Goal: Task Accomplishment & Management: Manage account settings

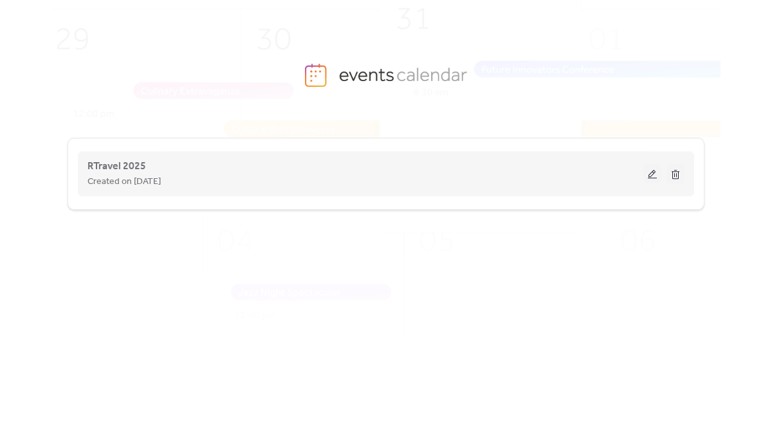
click at [650, 176] on button at bounding box center [652, 173] width 18 height 19
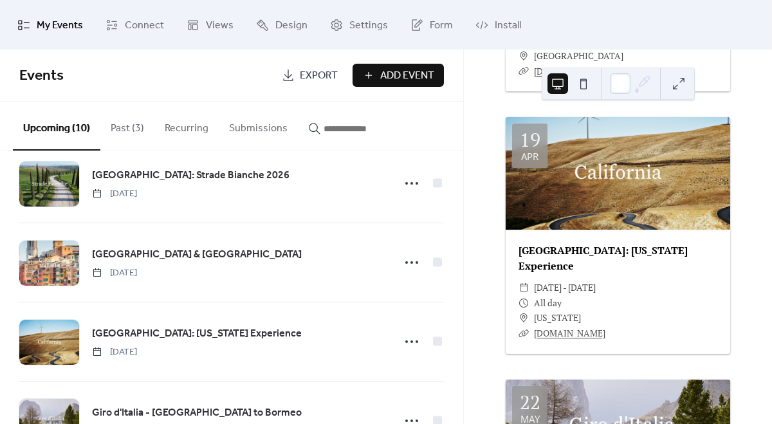
scroll to position [581, 0]
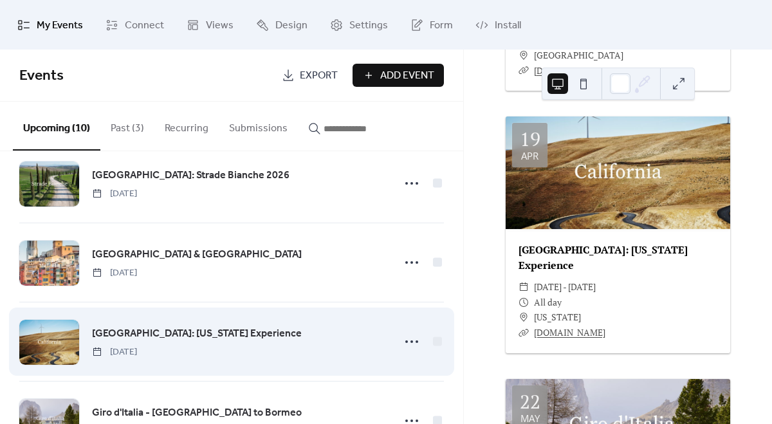
click at [208, 322] on div "[GEOGRAPHIC_DATA]: [US_STATE] Experience [DATE]" at bounding box center [231, 341] width 425 height 78
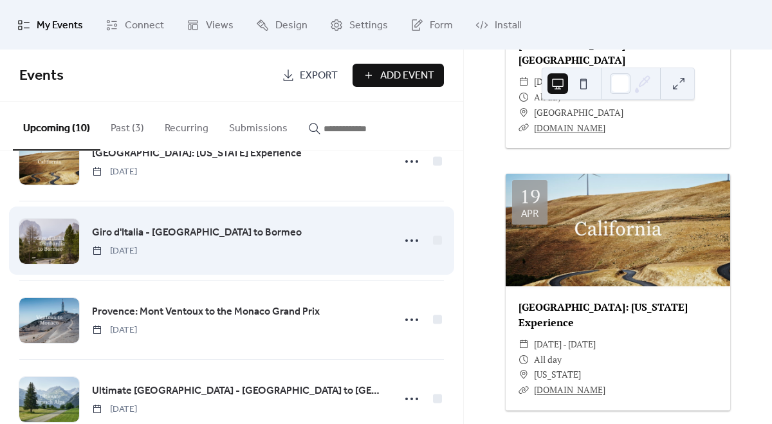
scroll to position [175, 0]
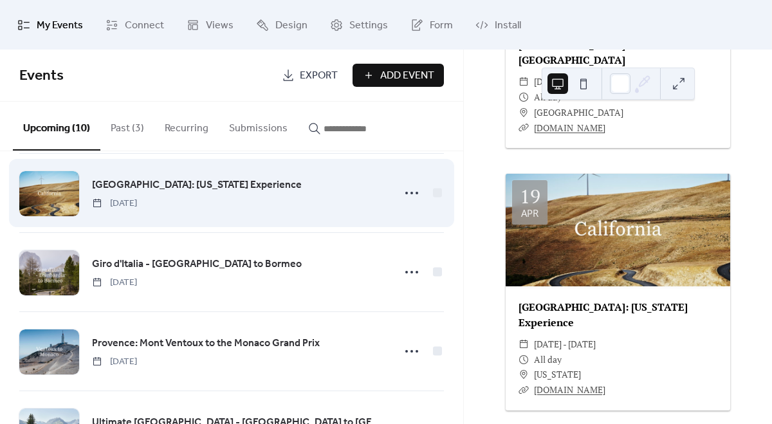
click at [251, 200] on div "[GEOGRAPHIC_DATA]: [US_STATE] Experience [DATE]" at bounding box center [239, 193] width 294 height 33
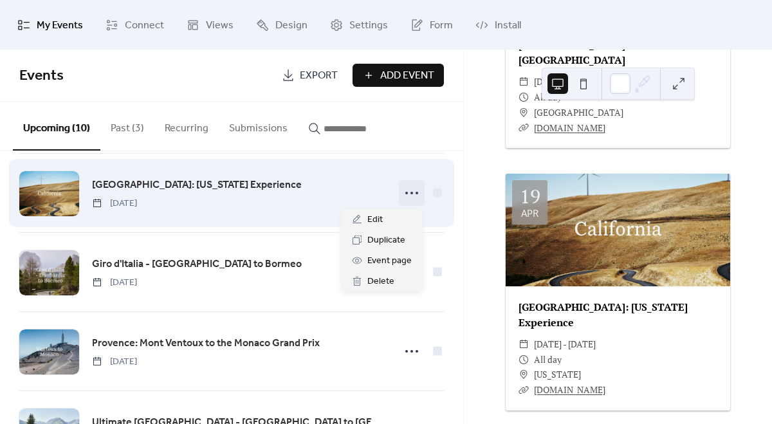
click at [412, 191] on icon at bounding box center [411, 193] width 21 height 21
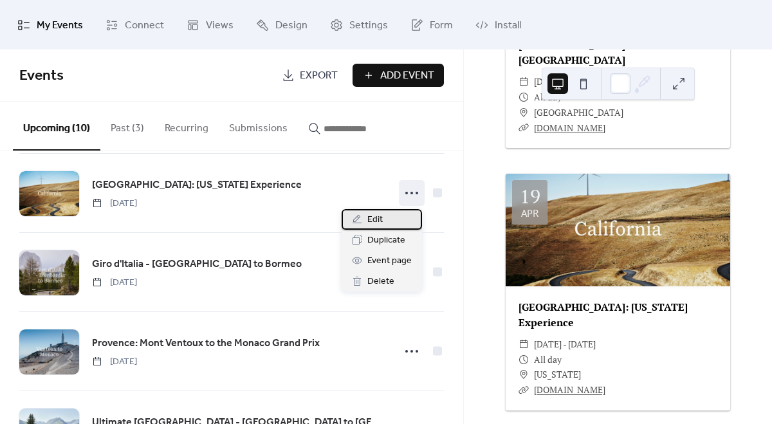
click at [379, 219] on span "Edit" at bounding box center [374, 219] width 15 height 15
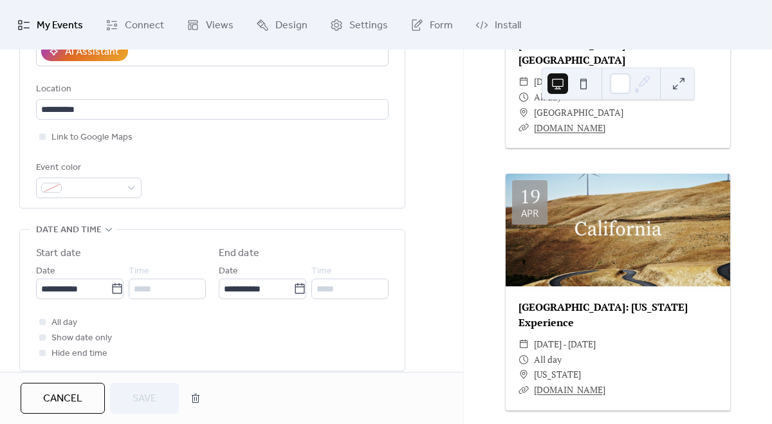
scroll to position [240, 0]
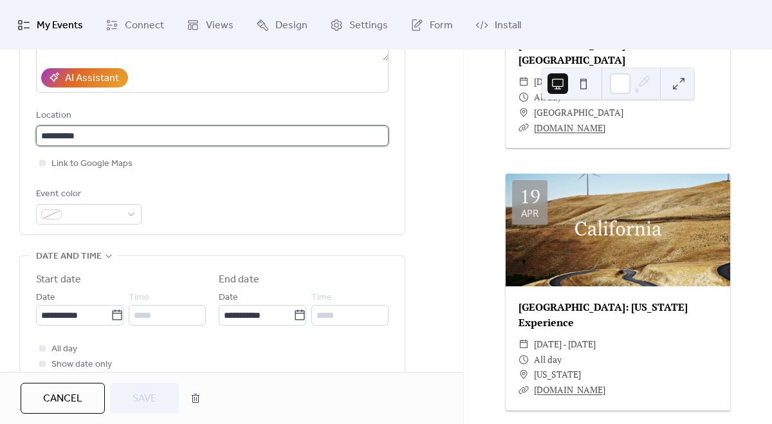
click at [111, 134] on input "**********" at bounding box center [212, 135] width 353 height 21
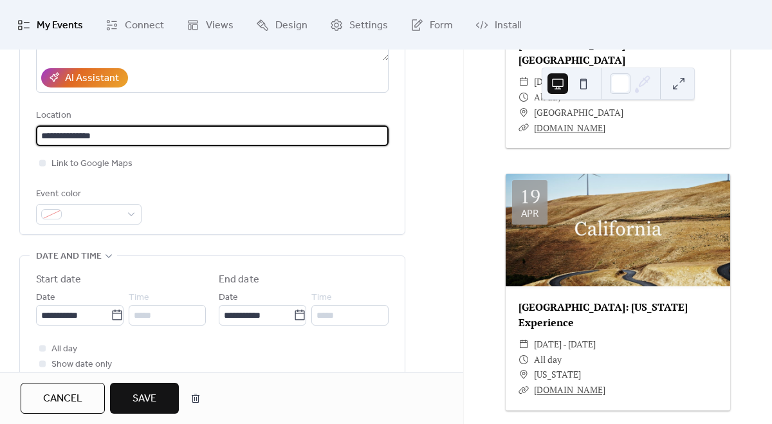
type input "**********"
click at [153, 391] on span "Save" at bounding box center [145, 398] width 24 height 15
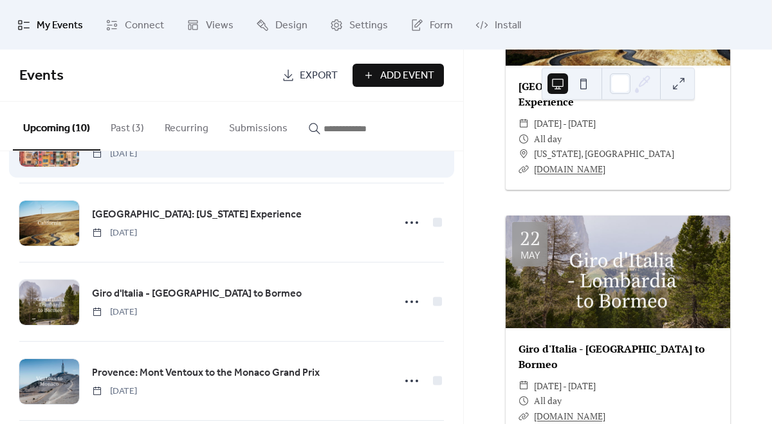
scroll to position [165, 0]
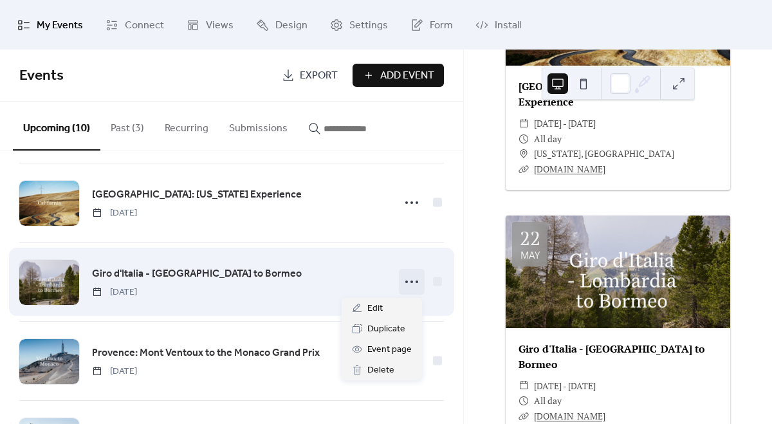
click at [415, 283] on icon at bounding box center [411, 281] width 21 height 21
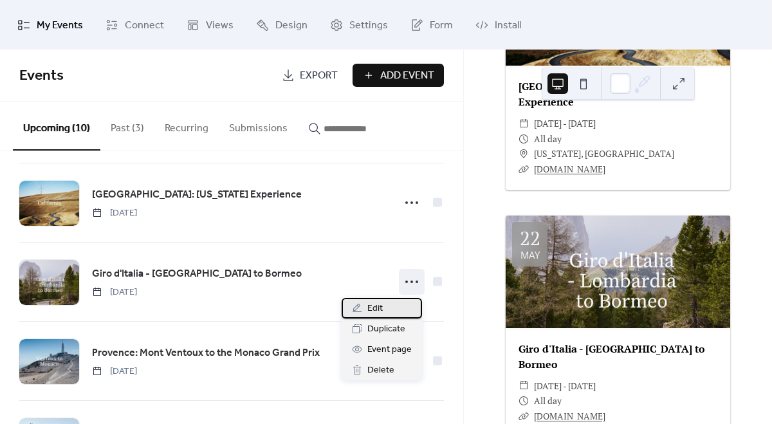
click at [395, 305] on div "Edit" at bounding box center [382, 308] width 80 height 21
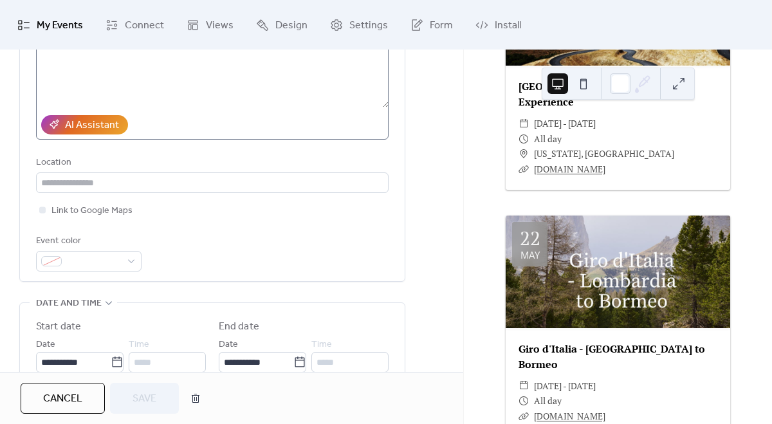
scroll to position [267, 0]
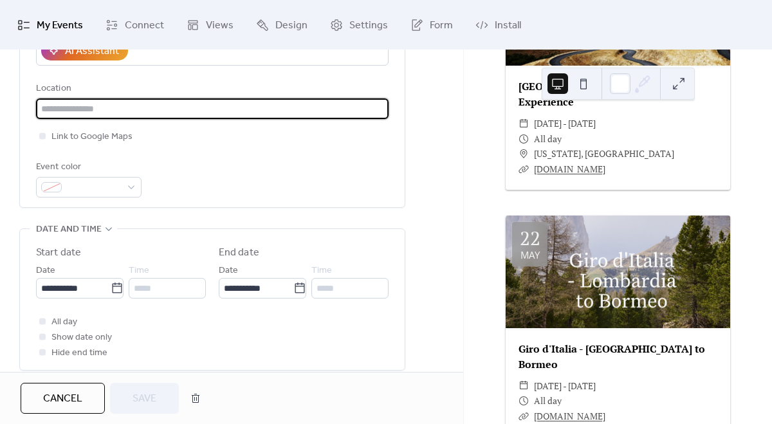
click at [136, 105] on input "text" at bounding box center [212, 108] width 353 height 21
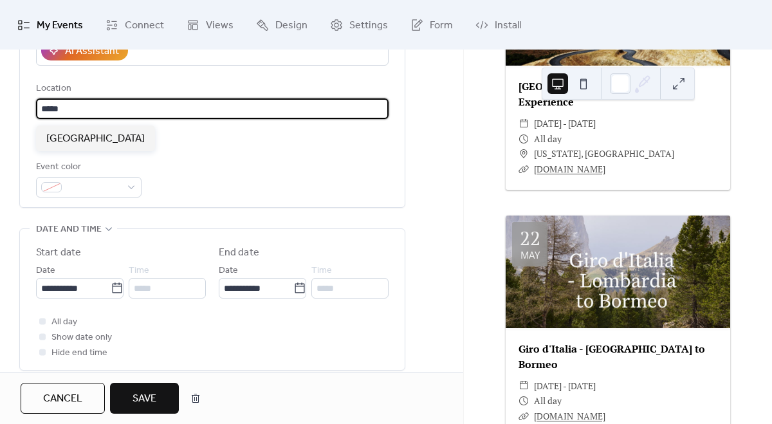
type input "*****"
click at [158, 393] on button "Save" at bounding box center [144, 398] width 69 height 31
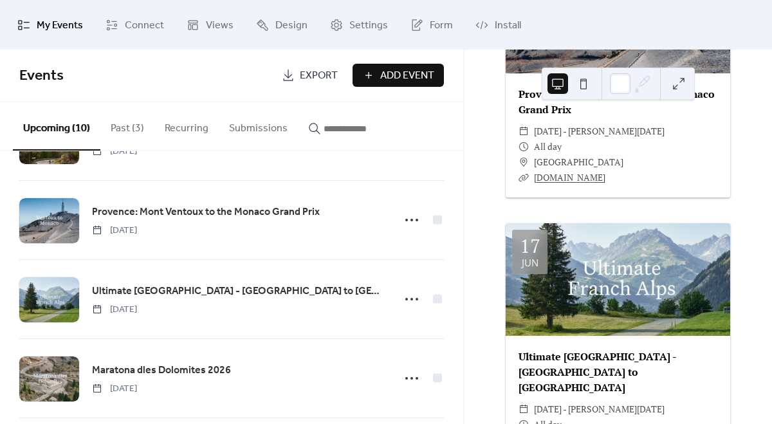
scroll to position [307, 0]
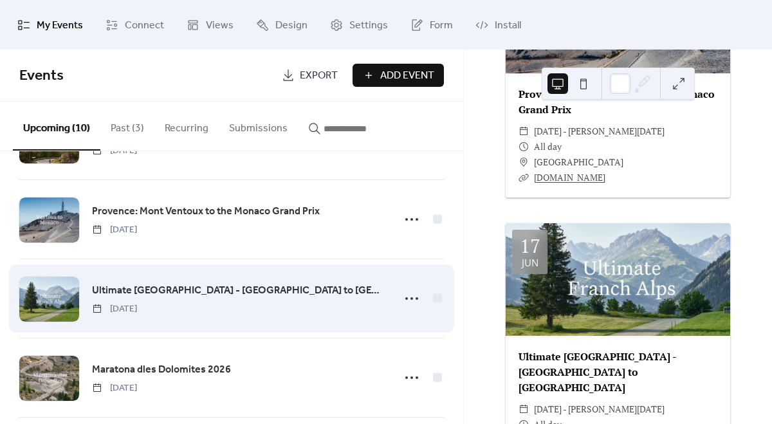
click at [353, 290] on div "Ultimate [GEOGRAPHIC_DATA] - [GEOGRAPHIC_DATA] to [GEOGRAPHIC_DATA] [DATE]" at bounding box center [239, 298] width 294 height 33
click at [415, 297] on icon at bounding box center [411, 298] width 21 height 21
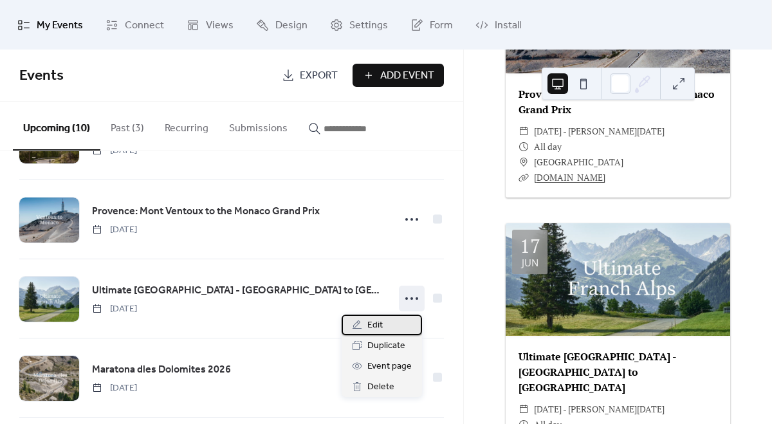
click at [393, 316] on div "Edit" at bounding box center [382, 325] width 80 height 21
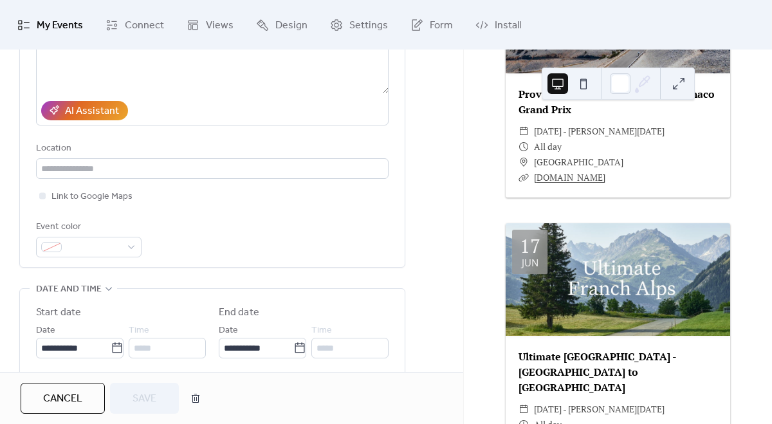
scroll to position [212, 0]
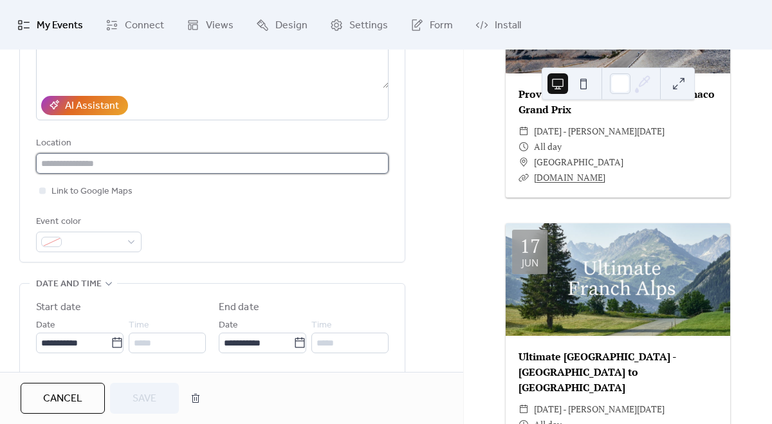
click at [137, 169] on input "text" at bounding box center [212, 163] width 353 height 21
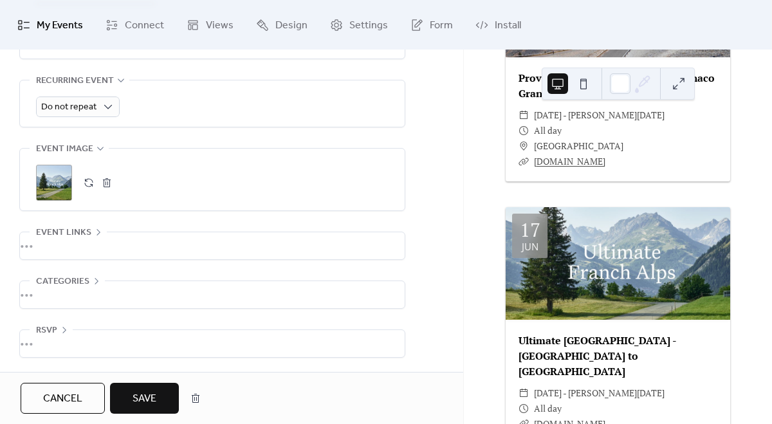
scroll to position [584, 0]
type input "******"
click at [51, 172] on div ";" at bounding box center [54, 183] width 36 height 36
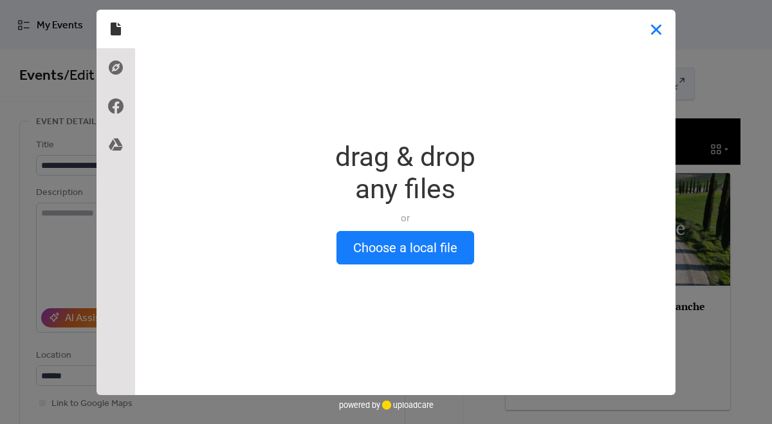
click at [659, 29] on button "Close" at bounding box center [656, 29] width 39 height 39
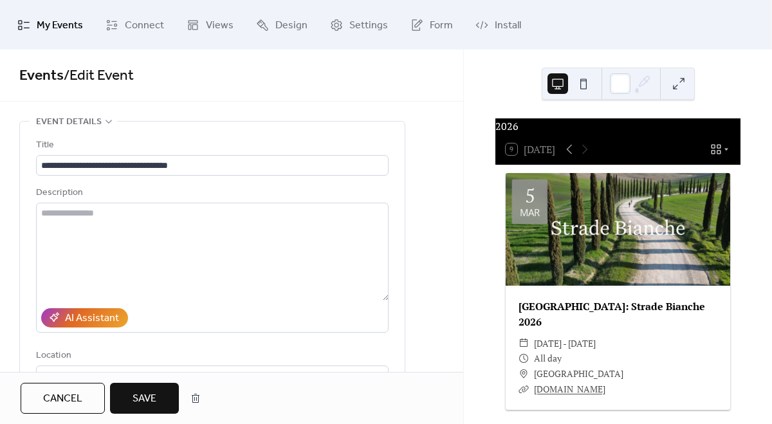
click at [148, 397] on span "Save" at bounding box center [145, 398] width 24 height 15
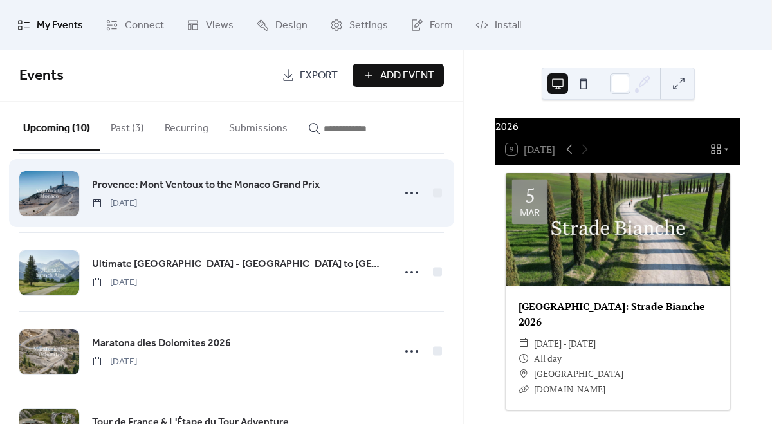
scroll to position [356, 0]
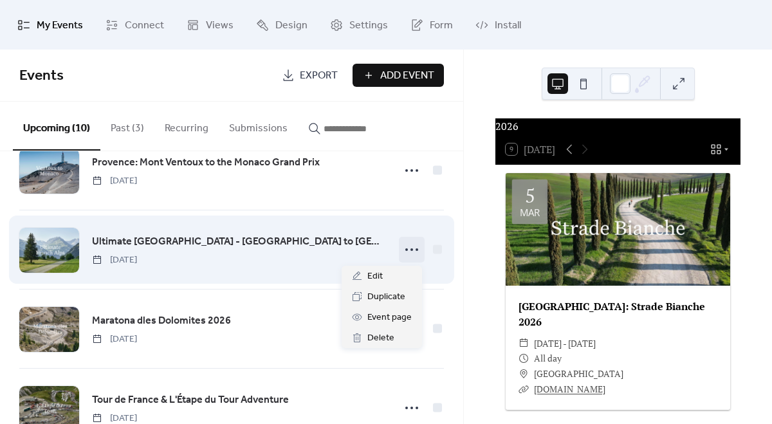
click at [410, 251] on circle at bounding box center [411, 249] width 3 height 3
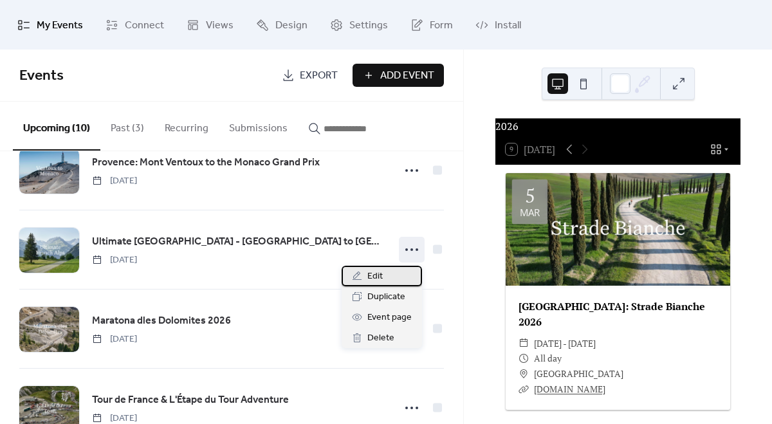
click at [385, 279] on div "Edit" at bounding box center [382, 276] width 80 height 21
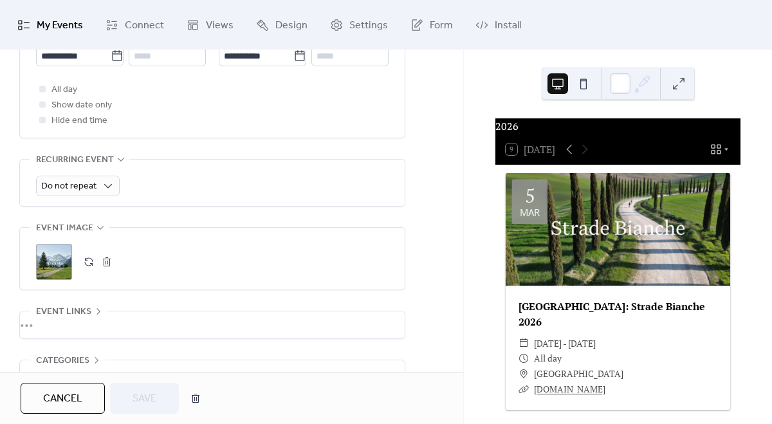
scroll to position [569, 0]
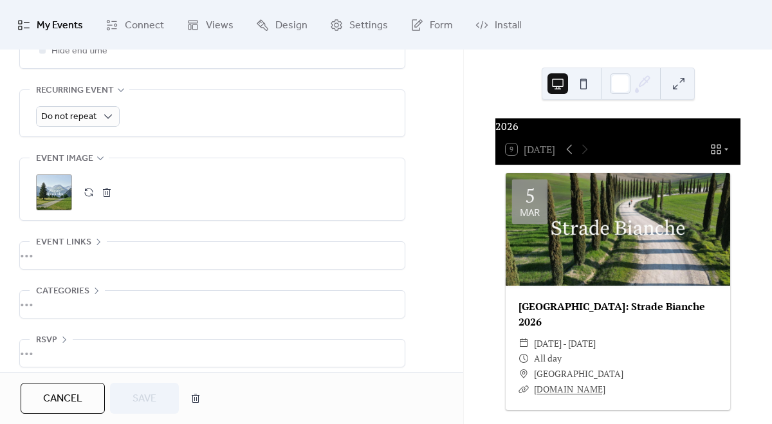
click at [50, 193] on div ";" at bounding box center [54, 192] width 36 height 36
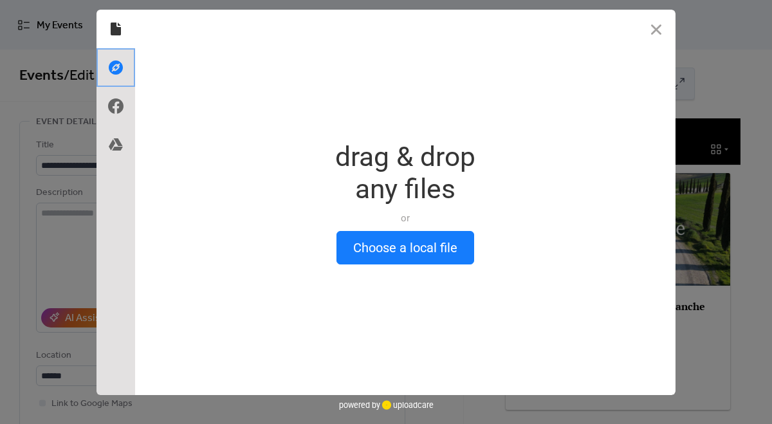
click at [114, 66] on icon at bounding box center [115, 67] width 21 height 21
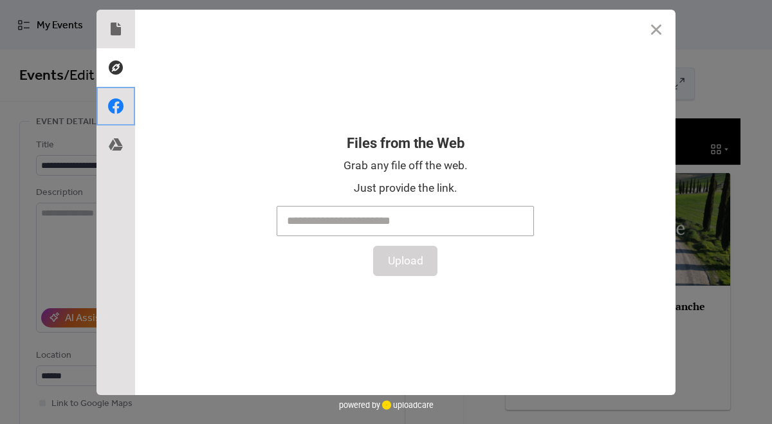
click at [115, 114] on icon at bounding box center [115, 106] width 21 height 21
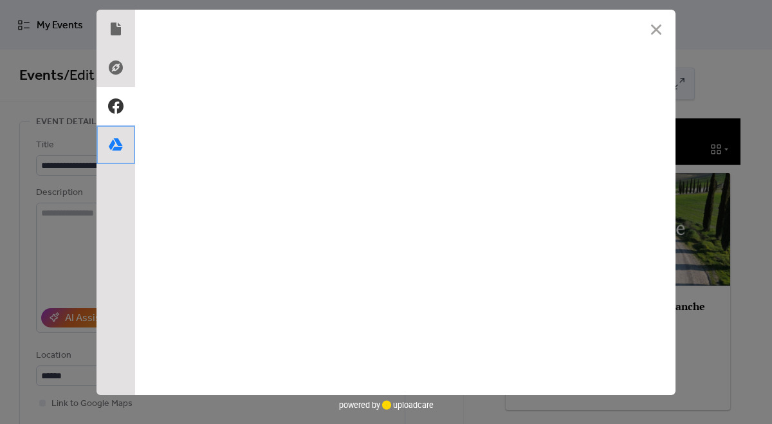
click at [115, 139] on use at bounding box center [116, 144] width 14 height 12
click at [654, 30] on button "Close" at bounding box center [656, 29] width 39 height 39
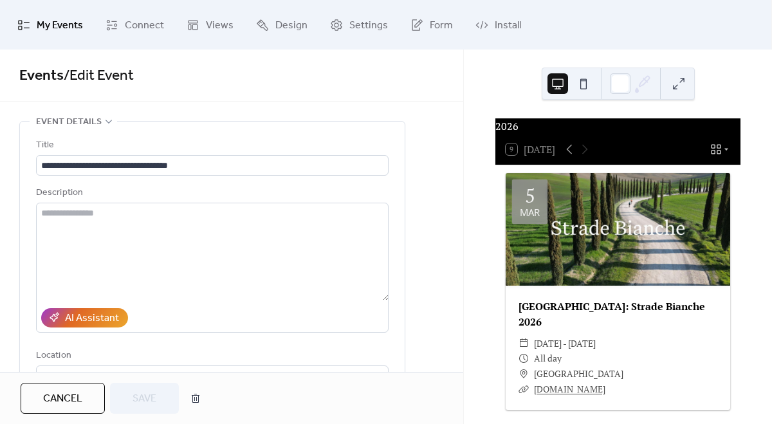
click at [84, 390] on button "Cancel" at bounding box center [63, 398] width 84 height 31
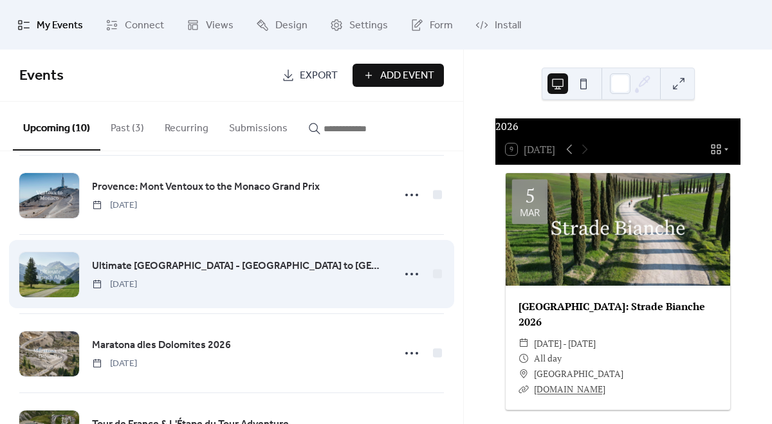
scroll to position [340, 0]
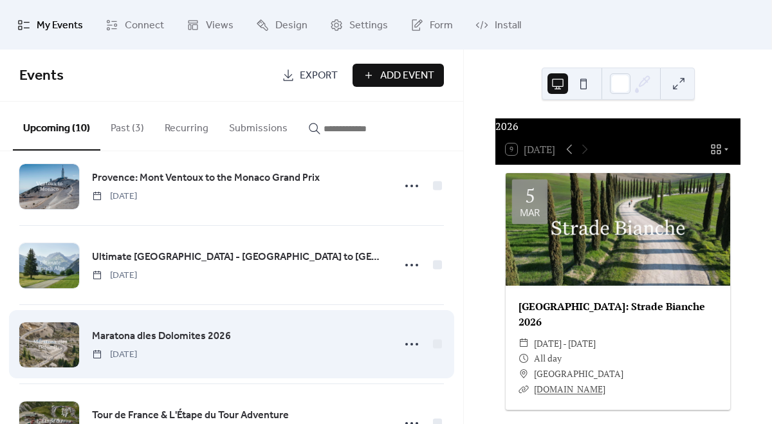
click at [288, 329] on div "Maratona dles Dolomites 2026 [DATE]" at bounding box center [239, 344] width 294 height 33
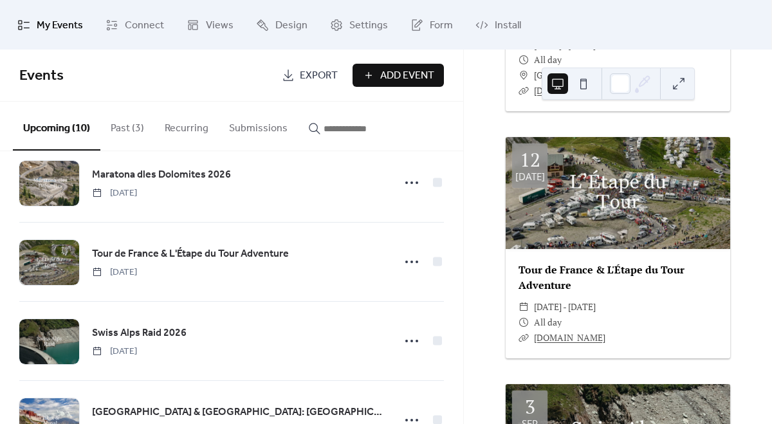
scroll to position [509, 0]
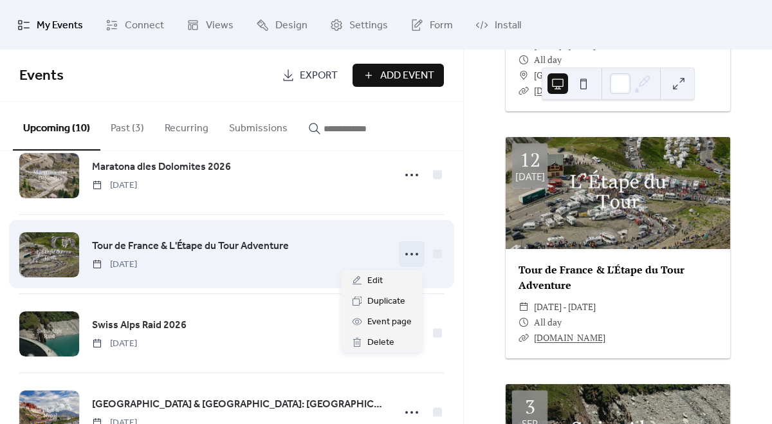
click at [407, 254] on icon at bounding box center [411, 254] width 21 height 21
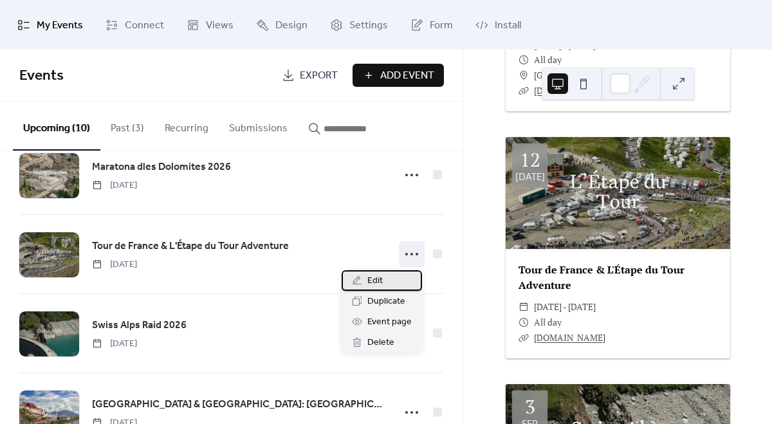
click at [375, 279] on span "Edit" at bounding box center [374, 280] width 15 height 15
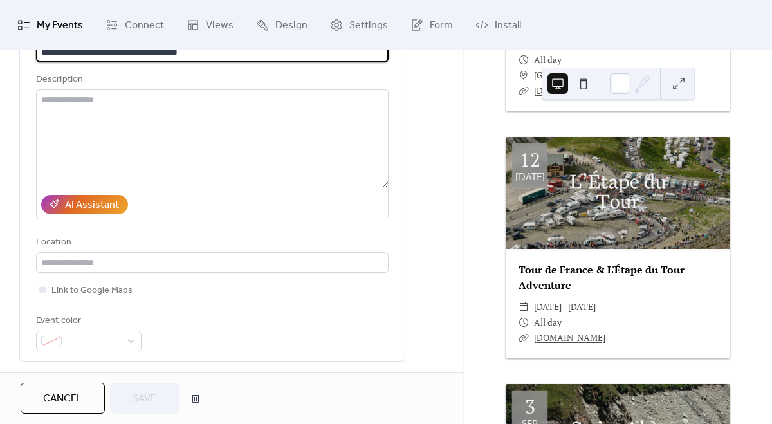
scroll to position [125, 0]
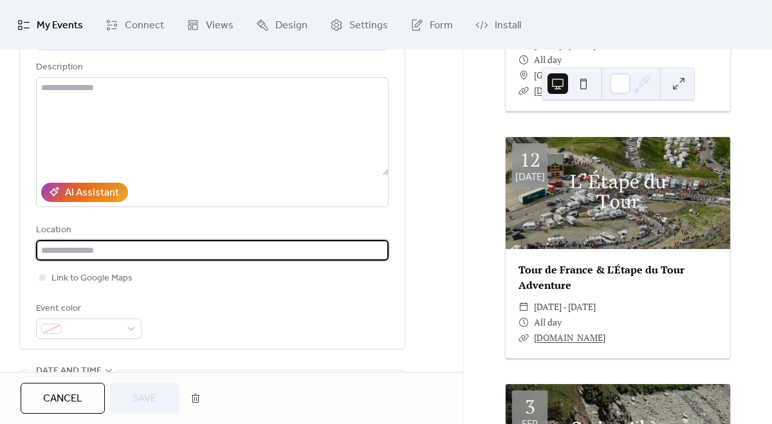
click at [107, 251] on input "text" at bounding box center [212, 250] width 353 height 21
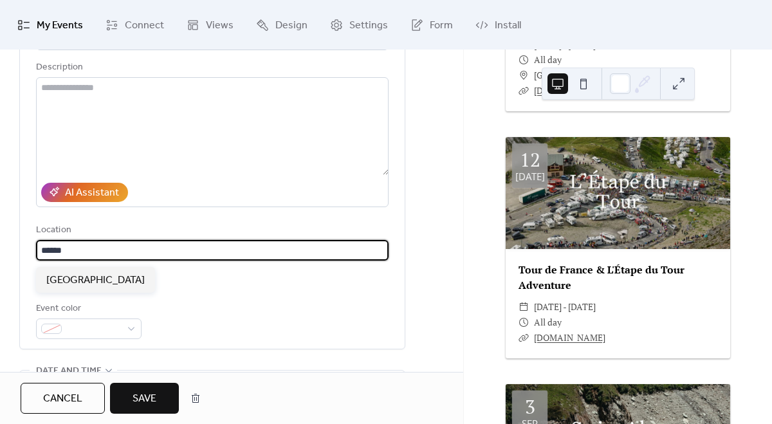
type input "******"
click at [138, 397] on span "Save" at bounding box center [145, 398] width 24 height 15
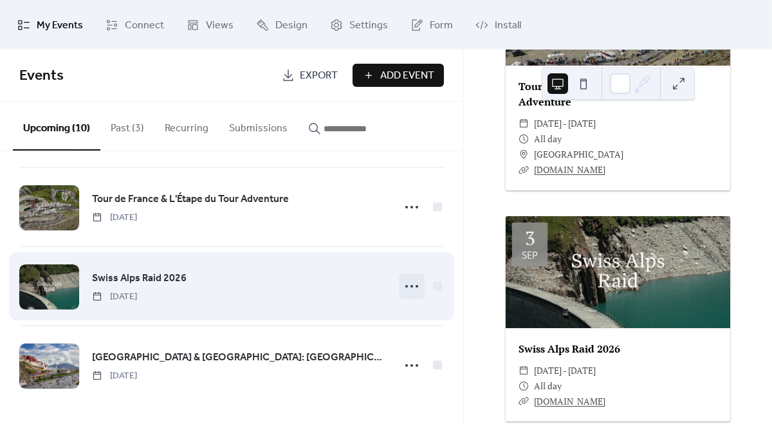
scroll to position [557, 0]
click at [403, 280] on icon at bounding box center [411, 286] width 21 height 21
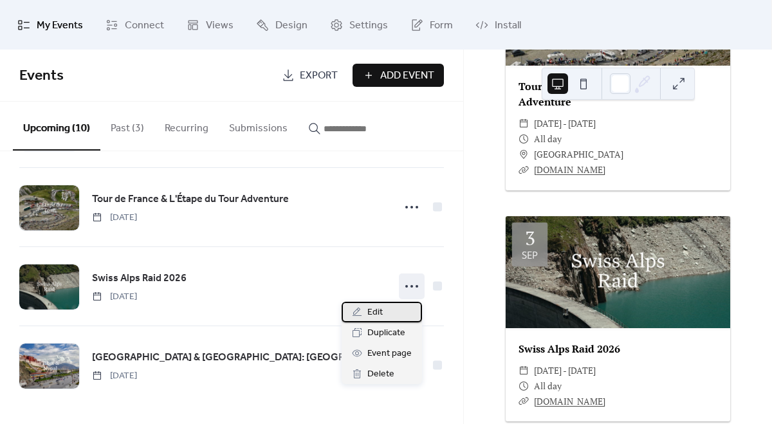
click at [391, 313] on div "Edit" at bounding box center [382, 312] width 80 height 21
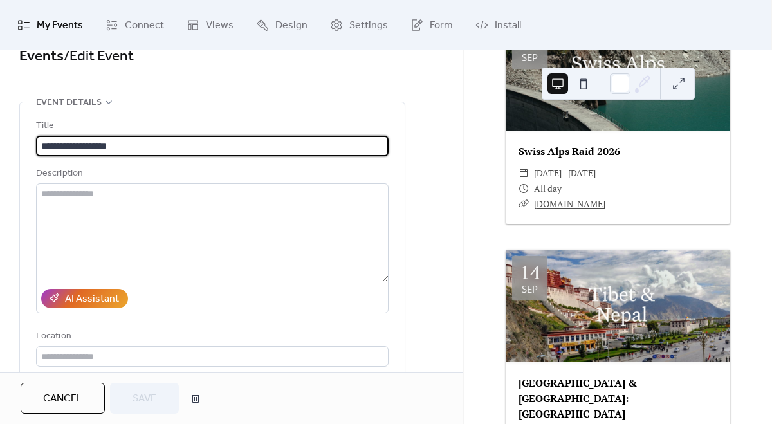
scroll to position [22, 0]
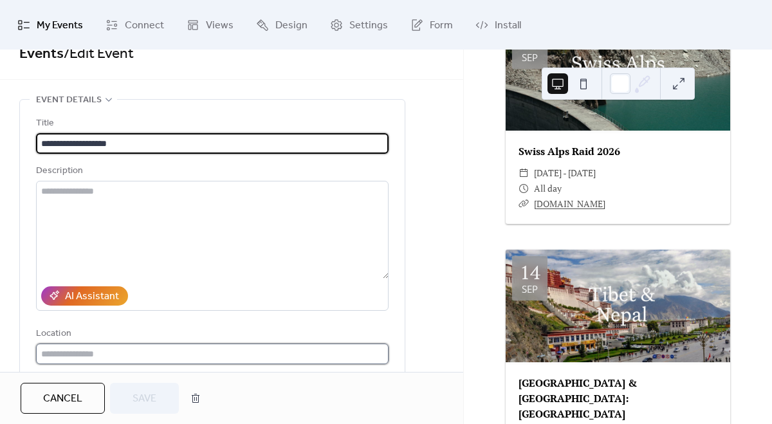
click at [94, 354] on input "text" at bounding box center [212, 353] width 353 height 21
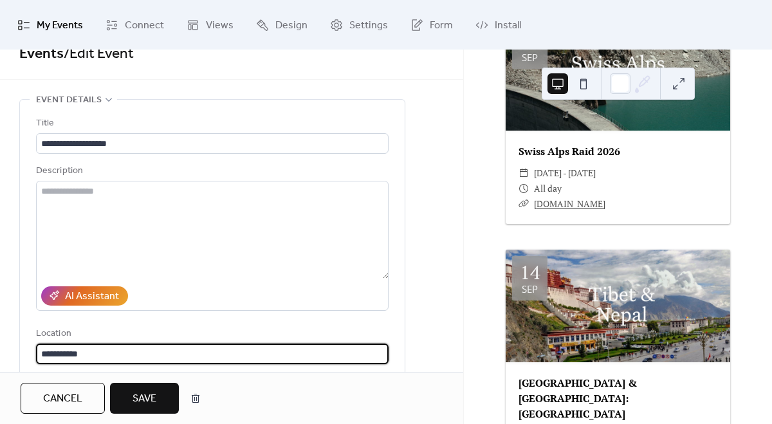
type input "**********"
click at [143, 398] on span "Save" at bounding box center [145, 398] width 24 height 15
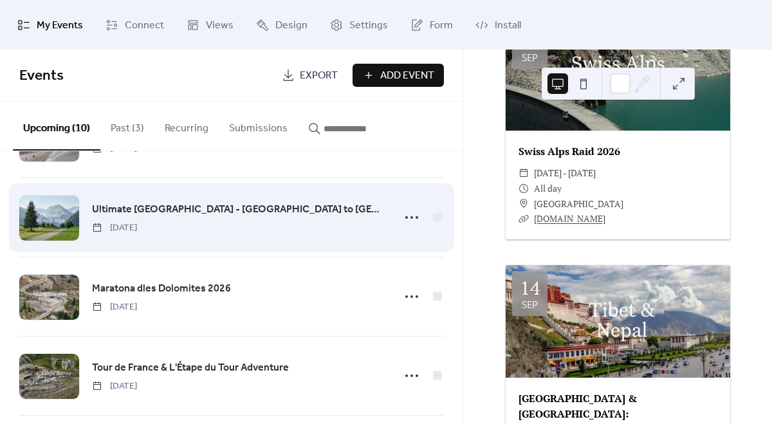
scroll to position [447, 0]
